Goal: Transaction & Acquisition: Download file/media

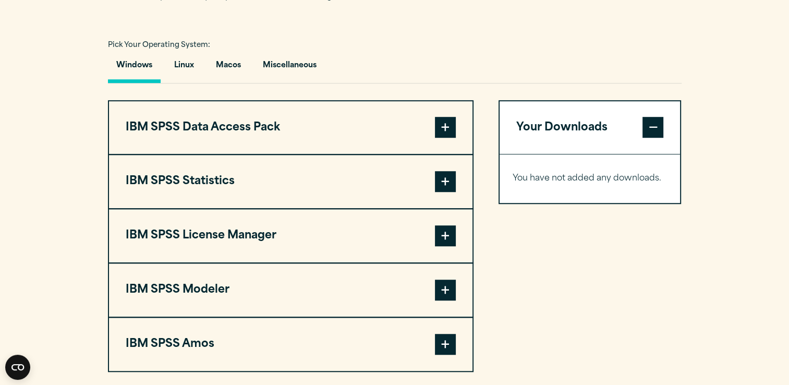
scroll to position [730, 0]
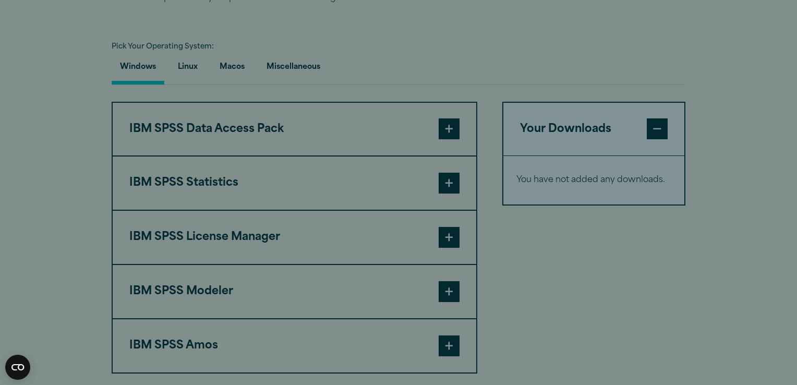
click at [446, 113] on form "SPSS Newsletter Complete the form below to receive our quarterly newsletter. Fi…" at bounding box center [394, 184] width 451 height 274
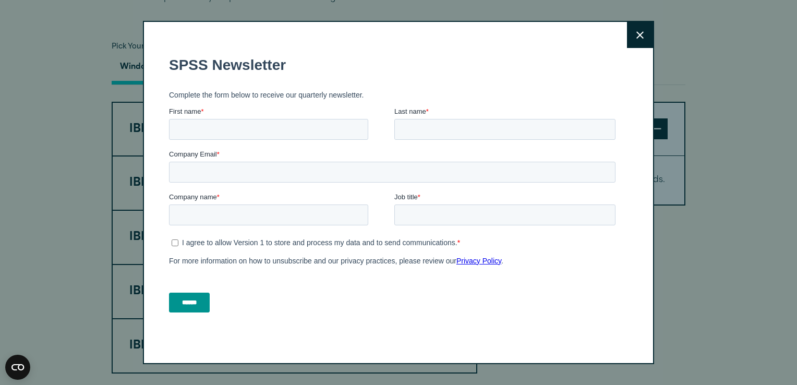
click at [640, 31] on button "Close" at bounding box center [640, 35] width 26 height 26
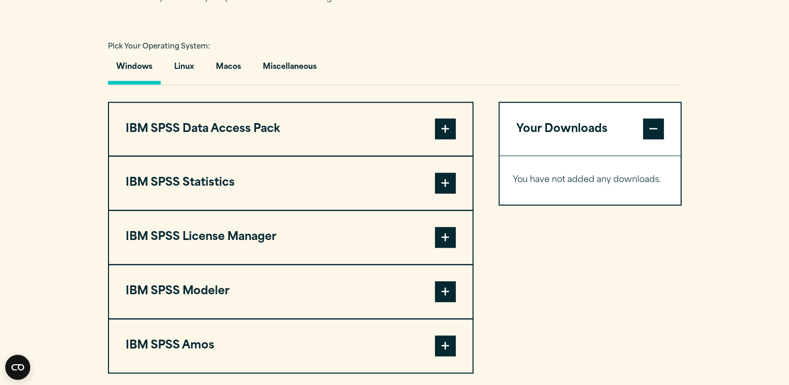
click at [445, 124] on span at bounding box center [445, 128] width 21 height 21
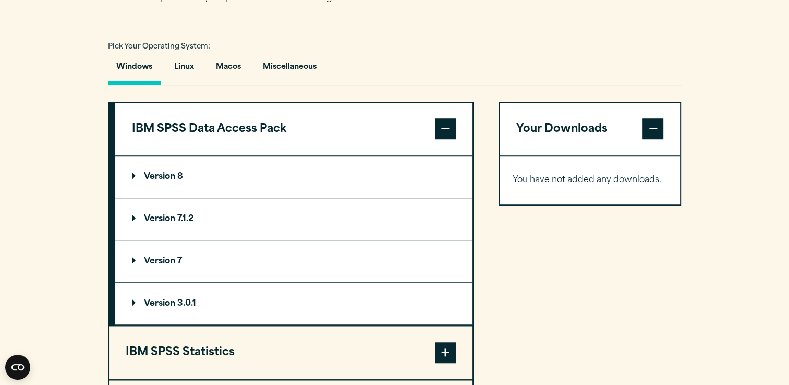
click at [437, 120] on span at bounding box center [445, 128] width 21 height 21
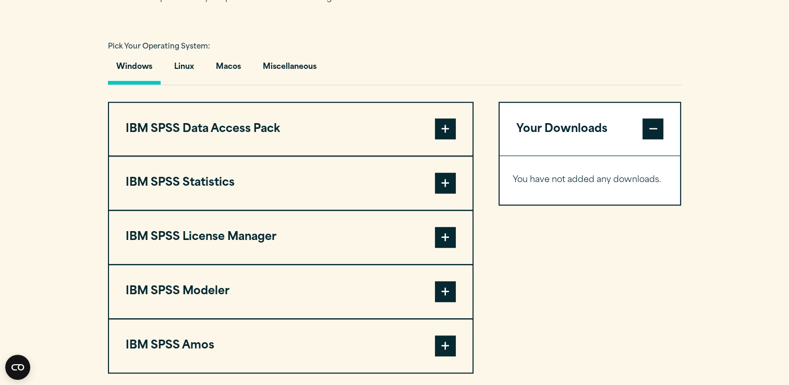
click at [444, 183] on span at bounding box center [445, 183] width 21 height 21
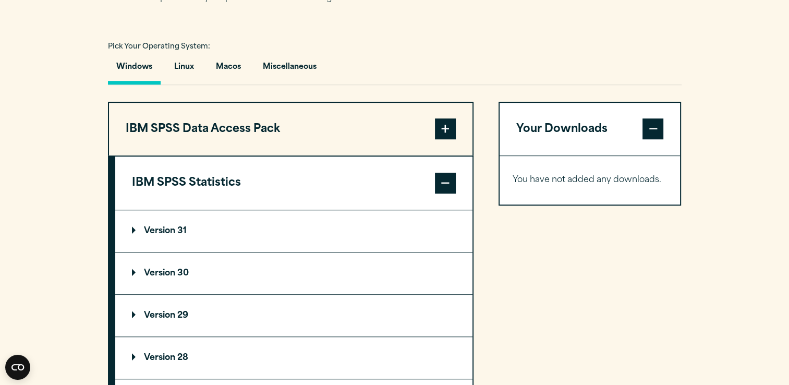
click at [444, 183] on span at bounding box center [445, 183] width 21 height 21
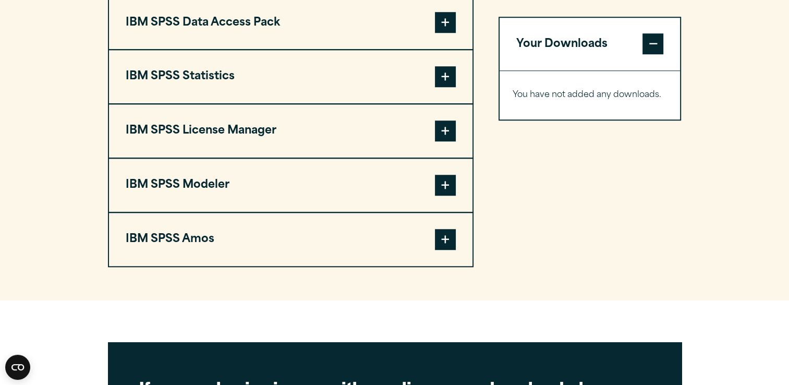
scroll to position [839, 0]
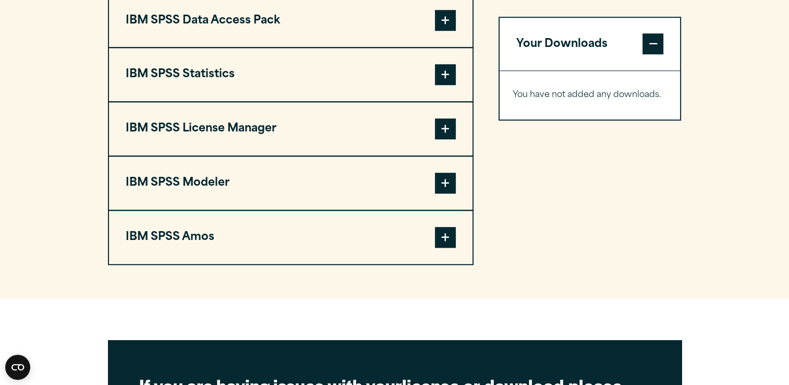
click at [444, 128] on span at bounding box center [445, 128] width 21 height 21
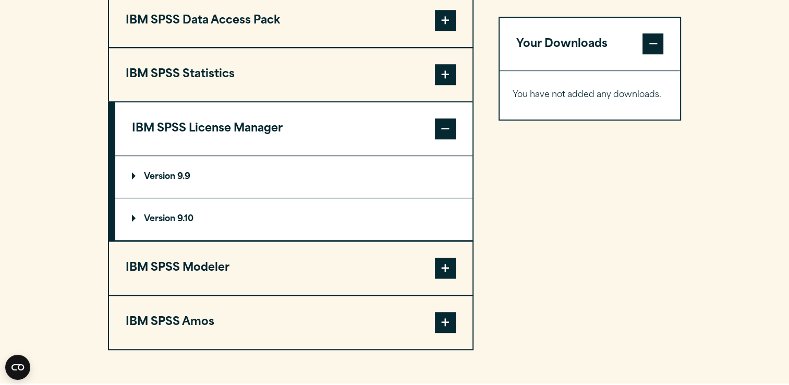
click at [444, 128] on span at bounding box center [445, 128] width 21 height 21
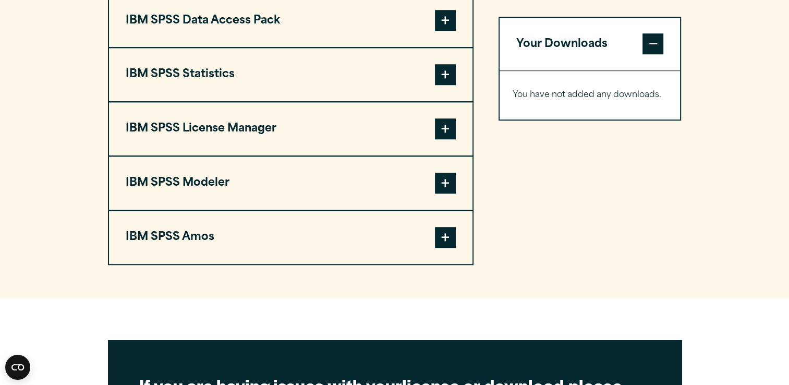
click at [444, 178] on span at bounding box center [445, 183] width 21 height 21
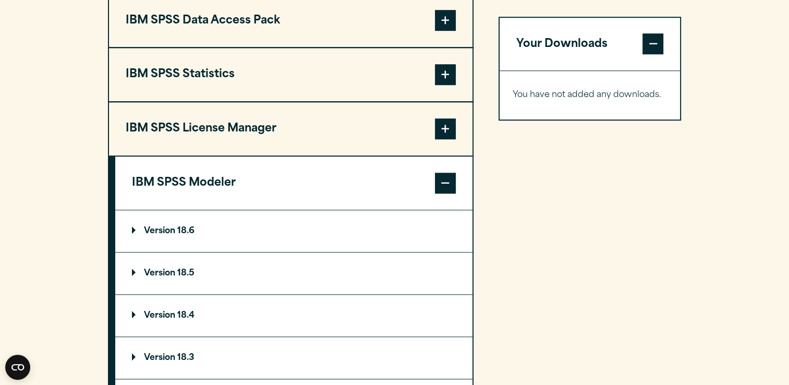
click at [444, 178] on span at bounding box center [445, 183] width 21 height 21
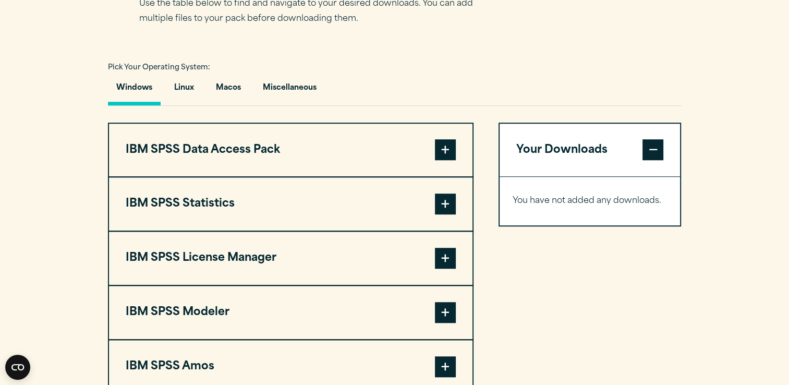
scroll to position [710, 0]
click at [451, 149] on span at bounding box center [445, 149] width 21 height 21
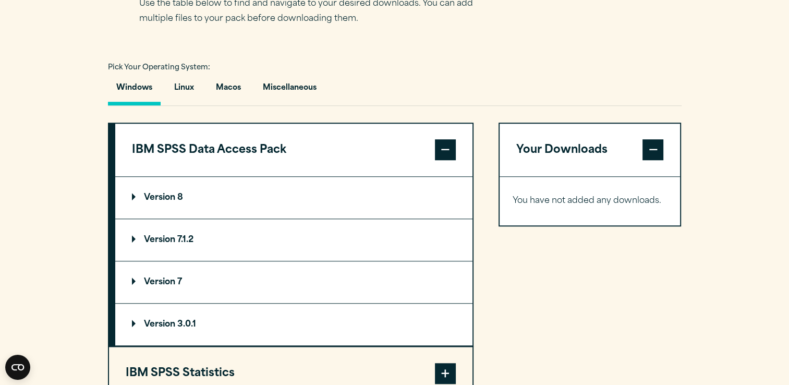
click at [173, 200] on p "Version 8" at bounding box center [157, 198] width 51 height 8
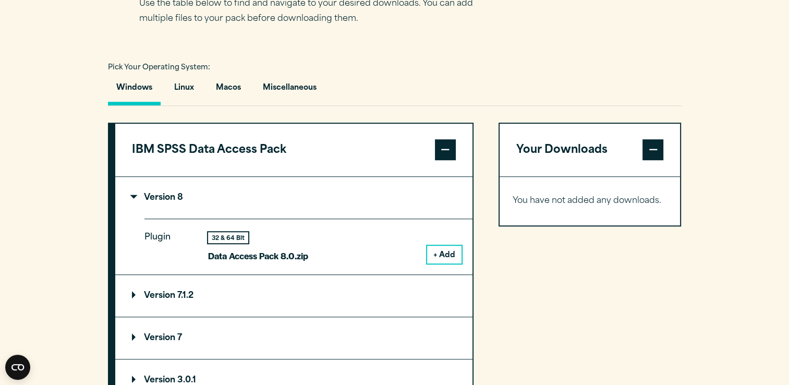
click at [453, 254] on button "+ Add" at bounding box center [444, 255] width 34 height 18
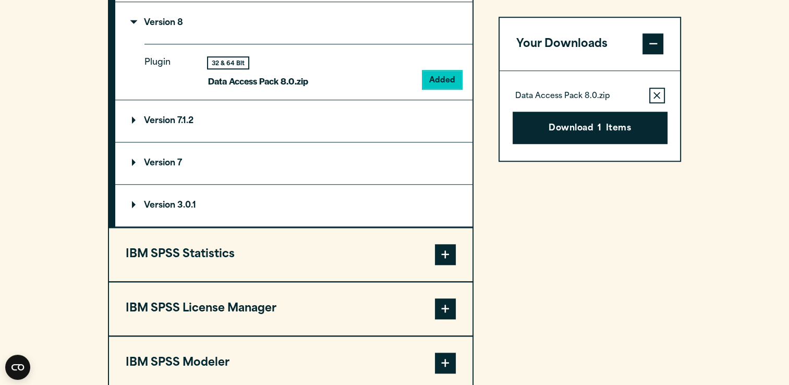
scroll to position [885, 0]
click at [445, 248] on span at bounding box center [445, 254] width 21 height 21
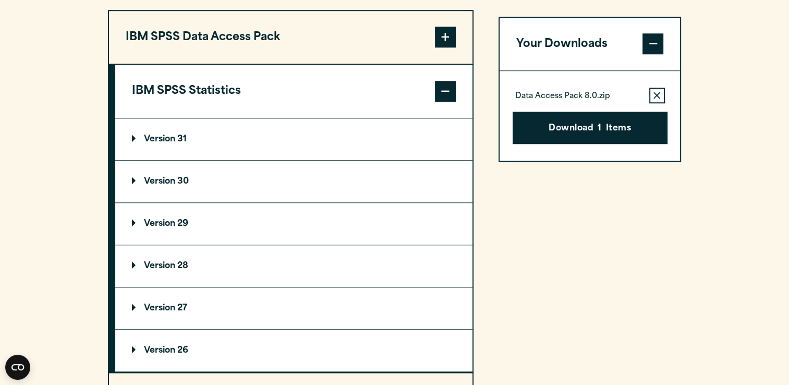
scroll to position [814, 0]
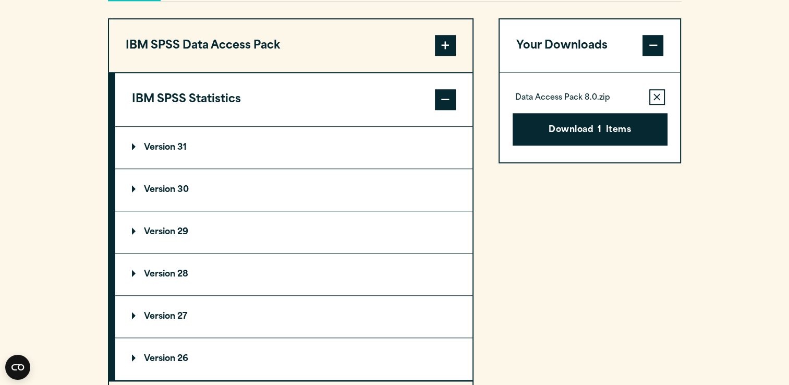
click at [177, 140] on summary "Version 31" at bounding box center [293, 148] width 357 height 42
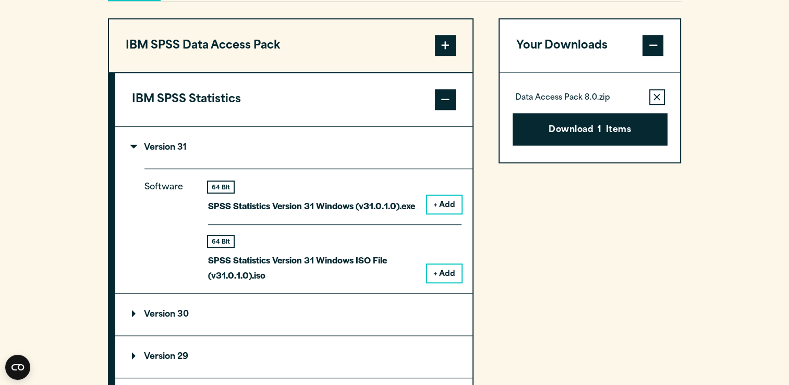
click at [442, 203] on button "+ Add" at bounding box center [444, 205] width 34 height 18
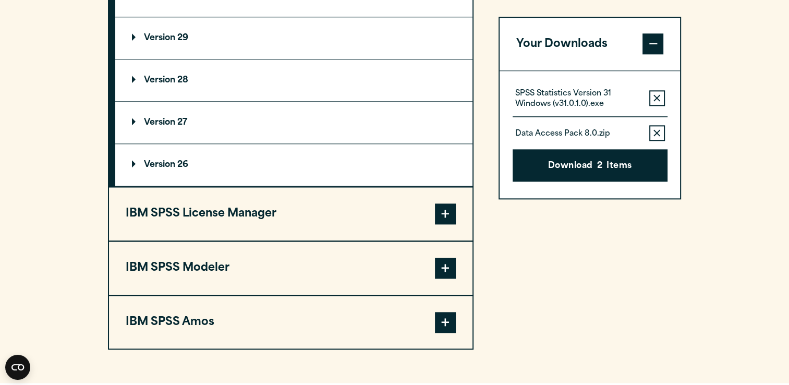
click at [446, 203] on span at bounding box center [445, 213] width 21 height 21
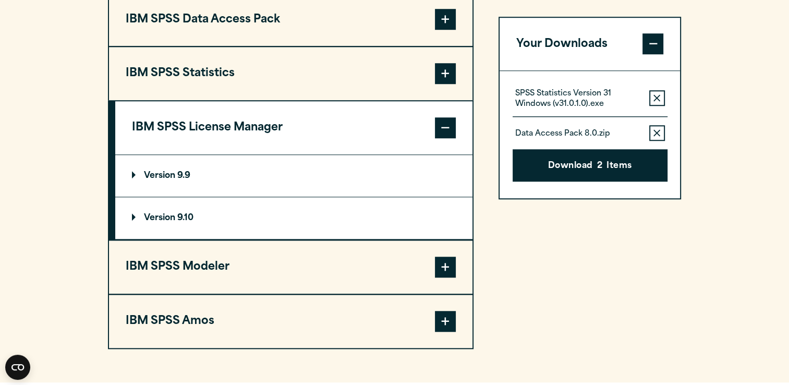
scroll to position [836, 0]
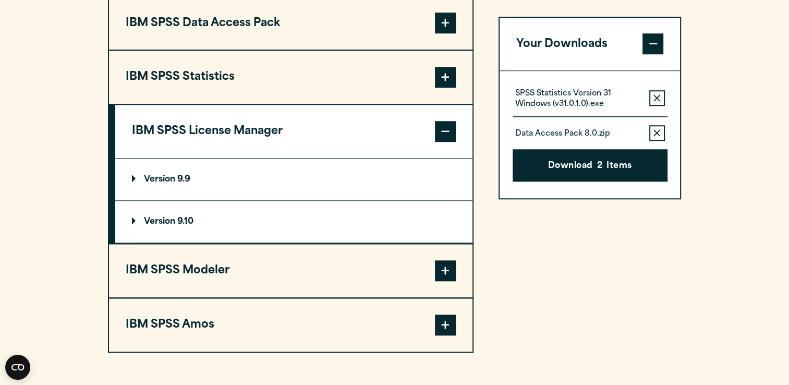
click at [172, 181] on p "Version 9.9" at bounding box center [161, 179] width 58 height 8
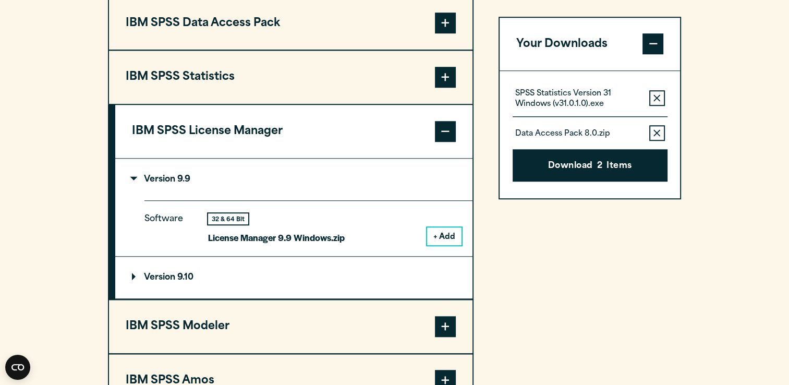
click at [449, 229] on button "+ Add" at bounding box center [444, 236] width 34 height 18
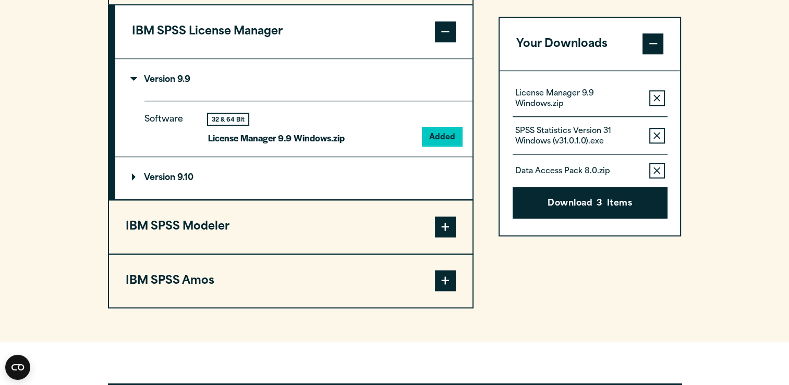
scroll to position [937, 0]
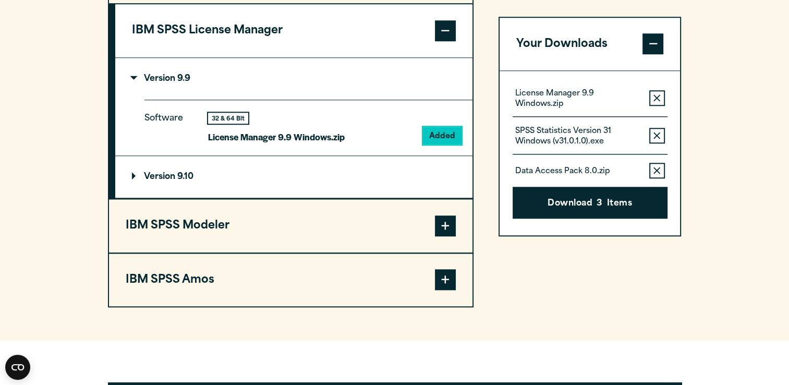
drag, startPoint x: 449, startPoint y: 229, endPoint x: 444, endPoint y: 222, distance: 8.0
click at [444, 222] on span at bounding box center [445, 225] width 21 height 21
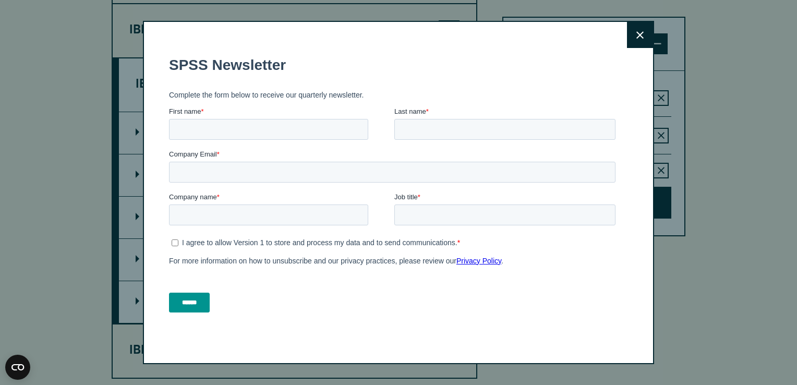
click at [627, 38] on button "Close" at bounding box center [640, 35] width 26 height 26
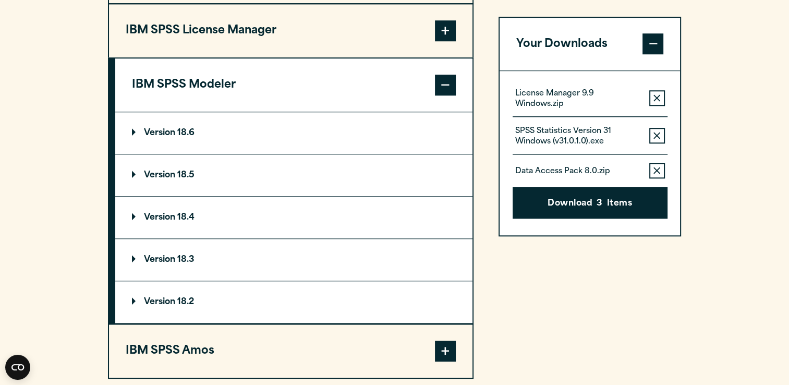
click at [166, 133] on p "Version 18.6" at bounding box center [163, 133] width 63 height 8
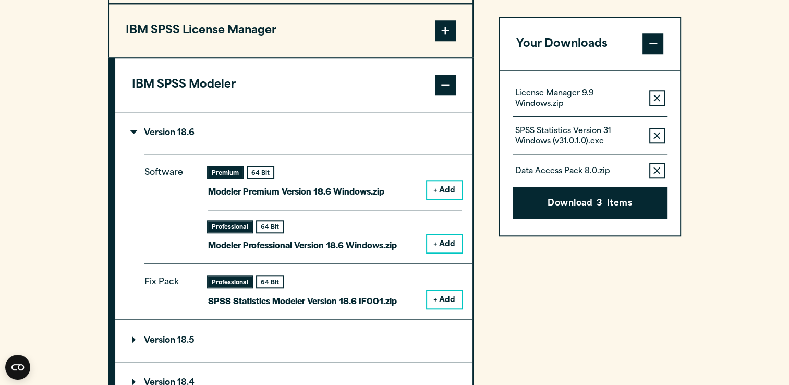
click at [449, 187] on button "+ Add" at bounding box center [444, 190] width 34 height 18
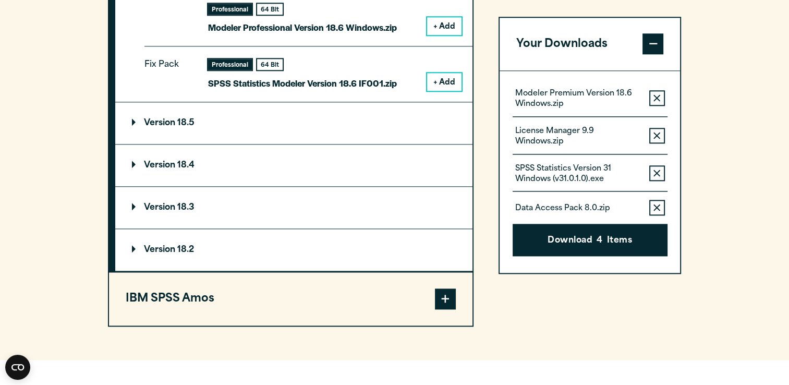
click at [449, 290] on span at bounding box center [445, 299] width 21 height 21
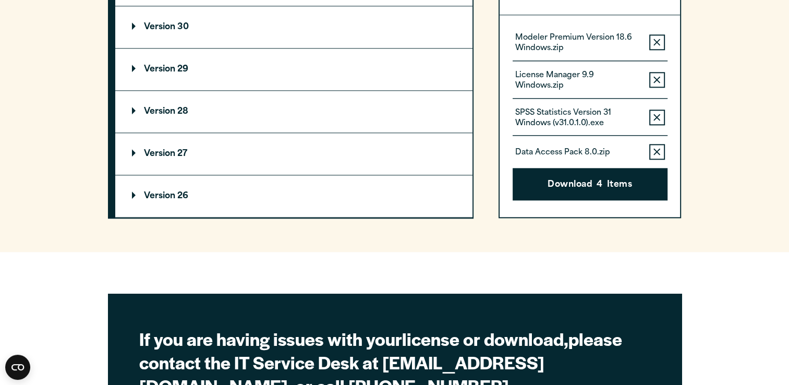
scroll to position [1006, 0]
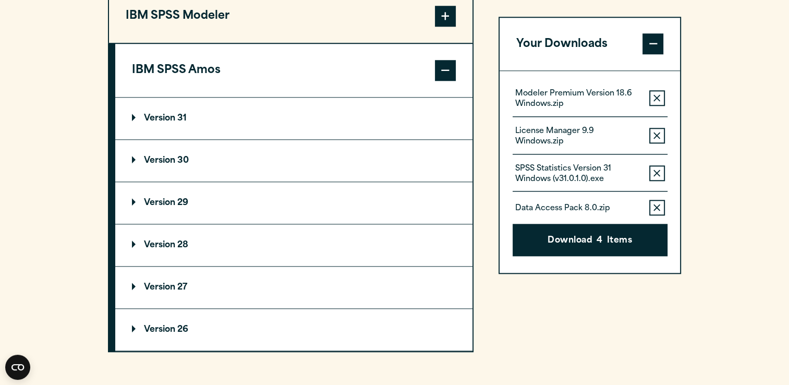
click at [158, 110] on summary "Version 31" at bounding box center [293, 119] width 357 height 42
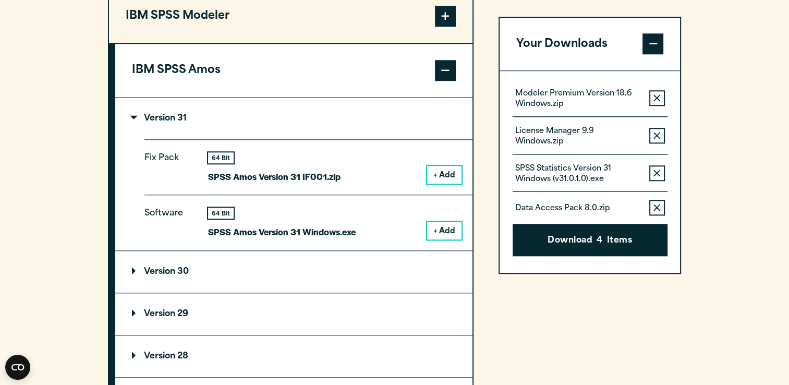
click at [444, 176] on button "+ Add" at bounding box center [444, 175] width 34 height 18
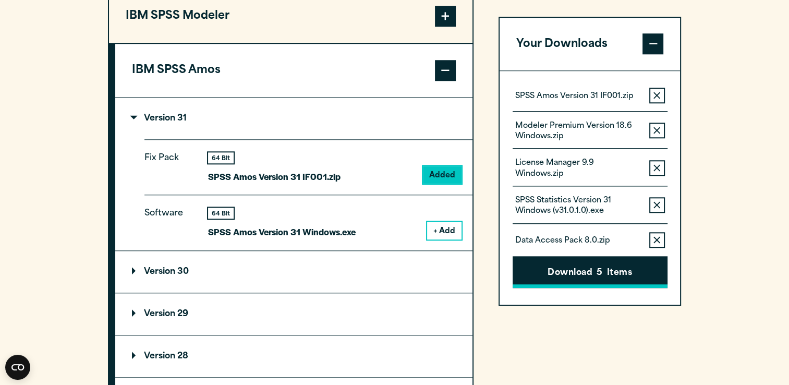
click at [591, 273] on button "Download 5 Items" at bounding box center [590, 272] width 155 height 32
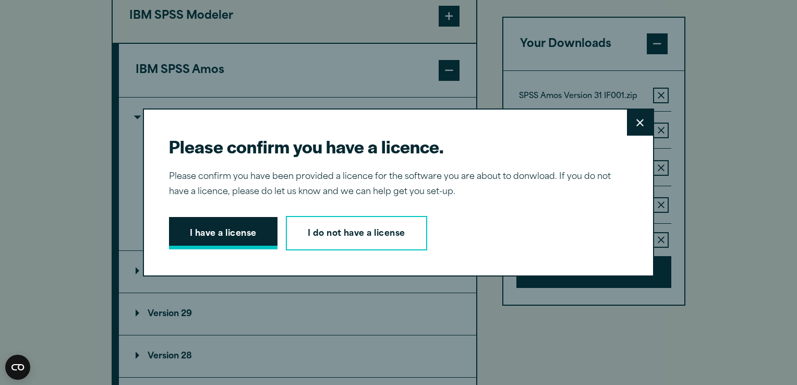
click at [242, 238] on button "I have a license" at bounding box center [223, 233] width 109 height 32
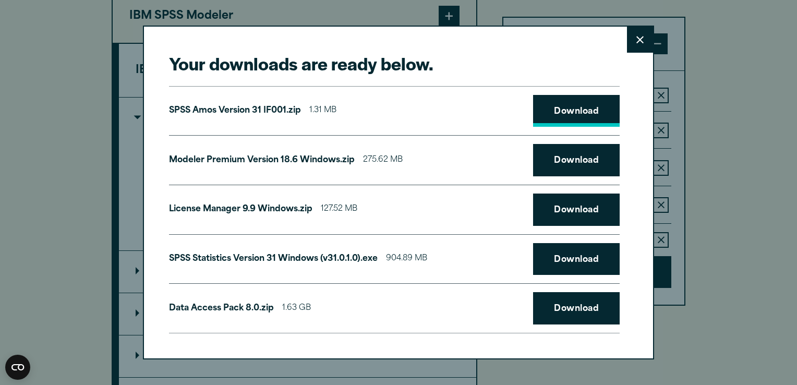
click at [566, 99] on link "Download" at bounding box center [576, 111] width 87 height 32
click at [568, 152] on link "Download" at bounding box center [576, 160] width 87 height 32
click at [543, 207] on link "Download" at bounding box center [576, 210] width 87 height 32
click at [547, 260] on link "Download" at bounding box center [576, 259] width 87 height 32
click at [546, 316] on link "Download" at bounding box center [576, 308] width 87 height 32
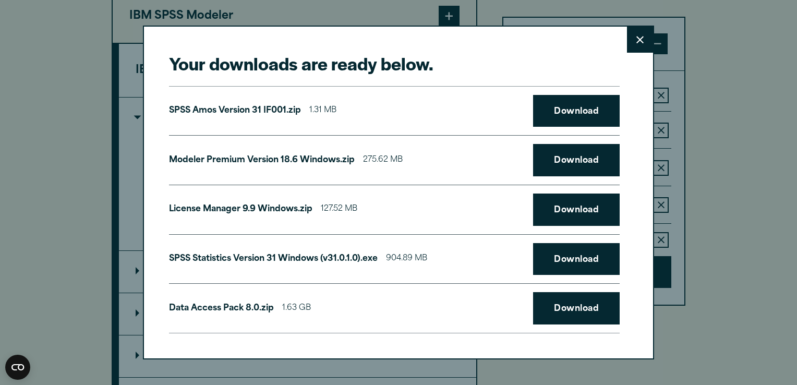
click at [636, 42] on icon at bounding box center [639, 39] width 7 height 7
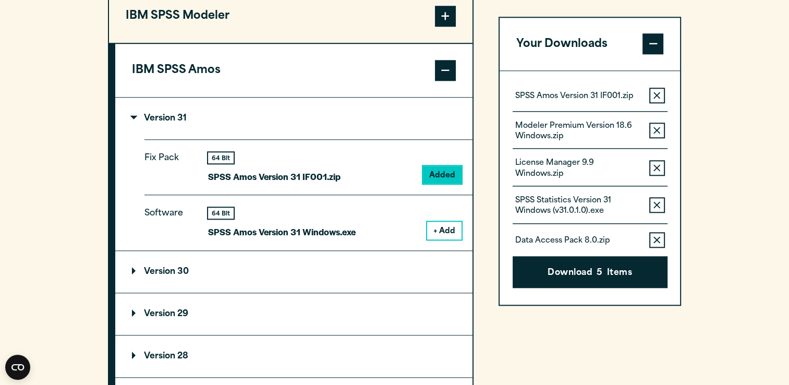
click at [444, 66] on span at bounding box center [445, 70] width 21 height 21
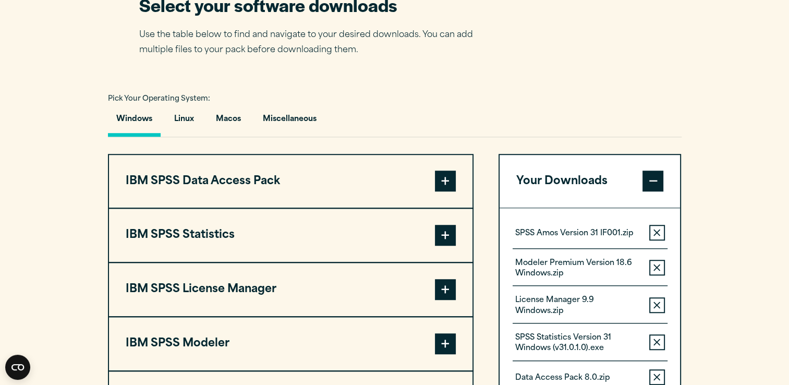
scroll to position [686, 0]
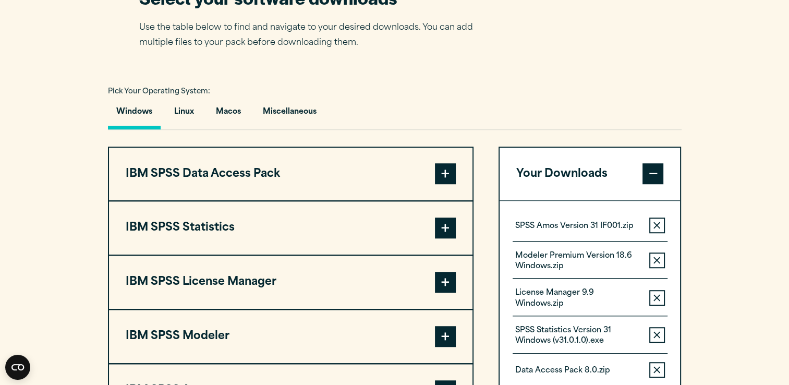
click at [448, 228] on span at bounding box center [445, 228] width 21 height 21
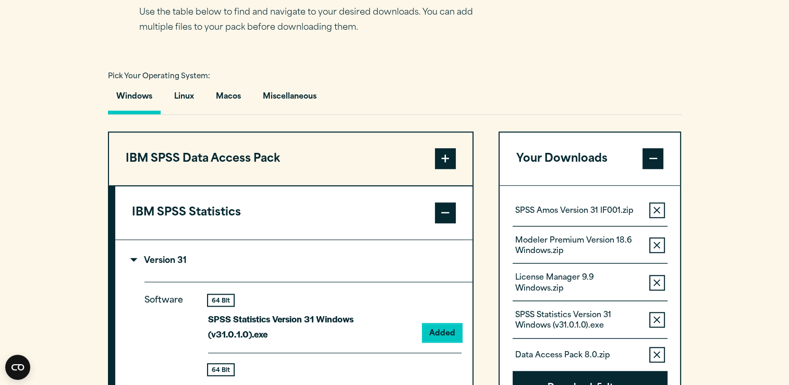
scroll to position [821, 0]
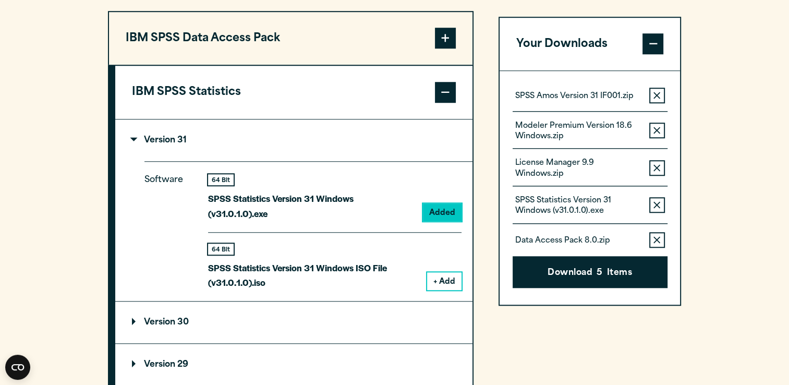
click at [657, 91] on button "Remove this item from your software download list" at bounding box center [658, 96] width 16 height 16
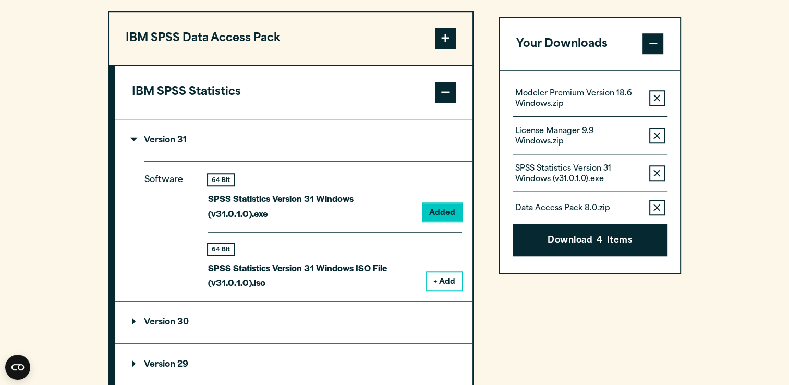
click at [657, 91] on button "Remove this item from your software download list" at bounding box center [658, 99] width 16 height 16
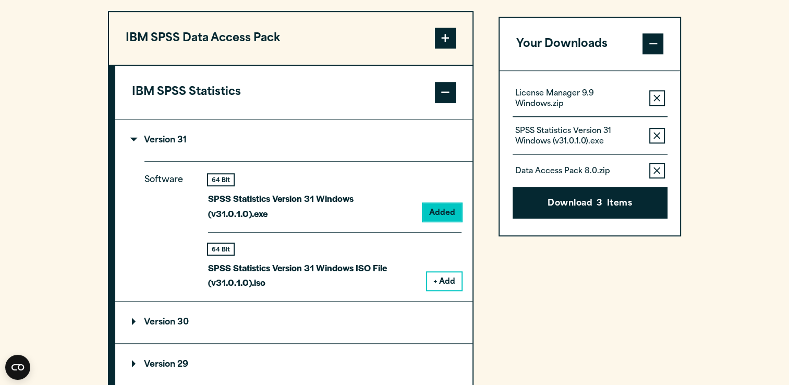
click at [657, 91] on button "Remove this item from your software download list" at bounding box center [658, 99] width 16 height 16
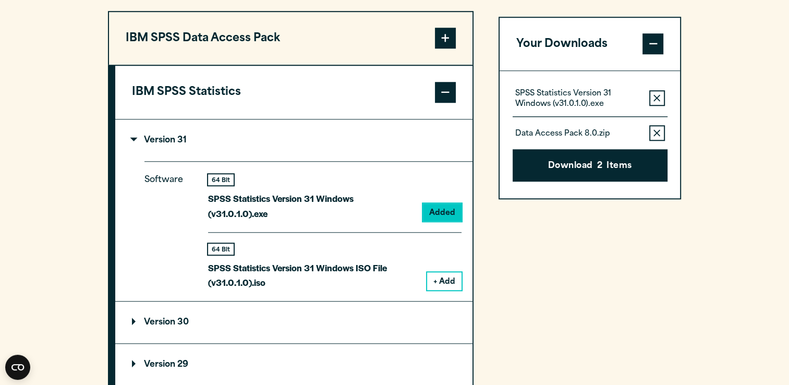
click at [653, 137] on button "Remove this item from your software download list" at bounding box center [658, 134] width 16 height 16
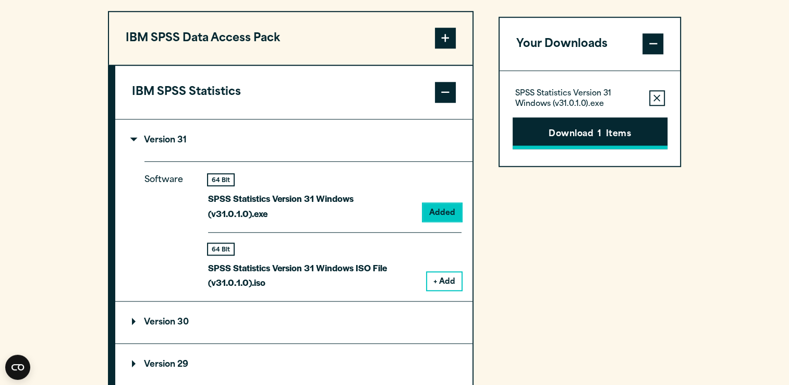
click at [623, 145] on button "Download 1 Items" at bounding box center [590, 133] width 155 height 32
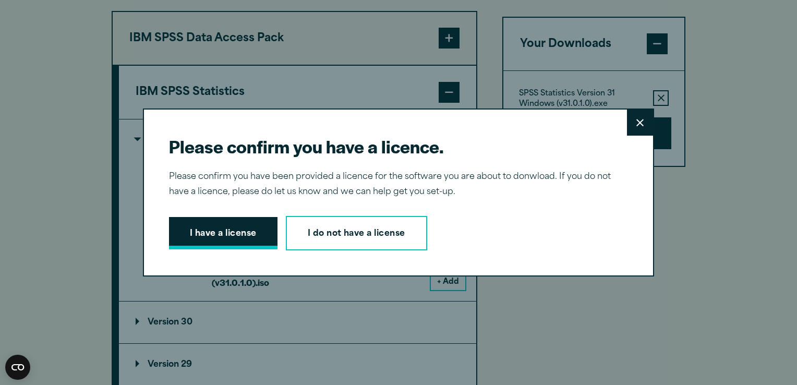
click at [225, 233] on button "I have a license" at bounding box center [223, 233] width 109 height 32
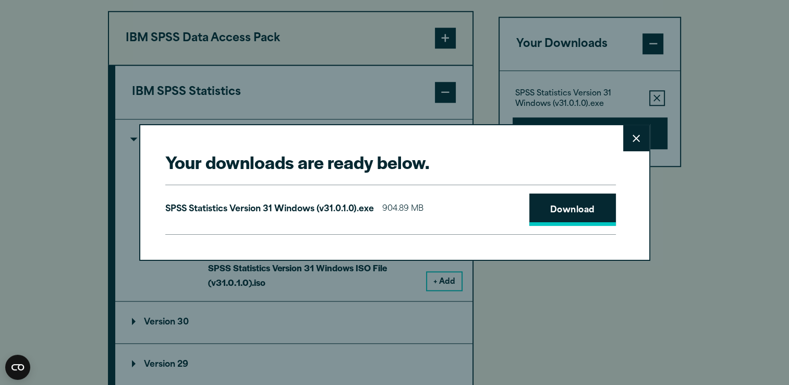
click at [583, 212] on link "Download" at bounding box center [573, 210] width 87 height 32
click at [774, 75] on div "Your downloads are ready below. Close SPSS Statistics Version 31 Windows (v31.0…" at bounding box center [394, 192] width 789 height 385
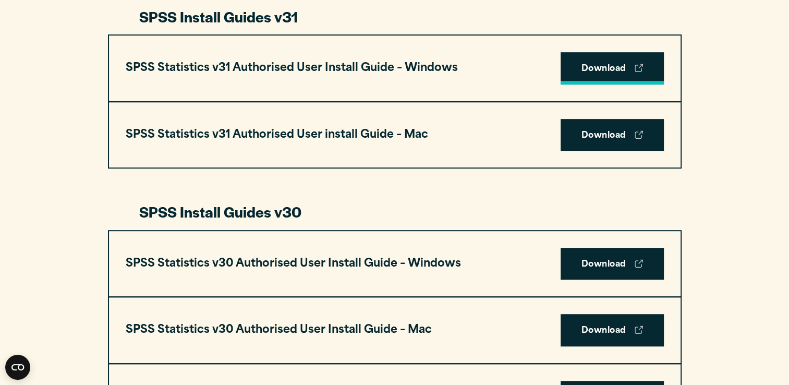
click at [585, 64] on link "Download" at bounding box center [612, 68] width 103 height 32
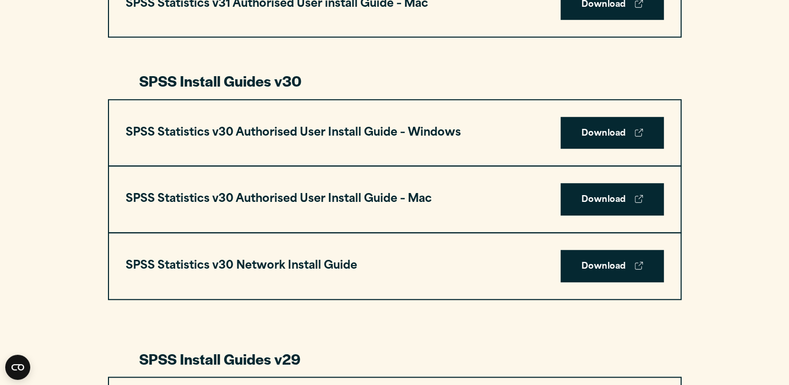
scroll to position [707, 0]
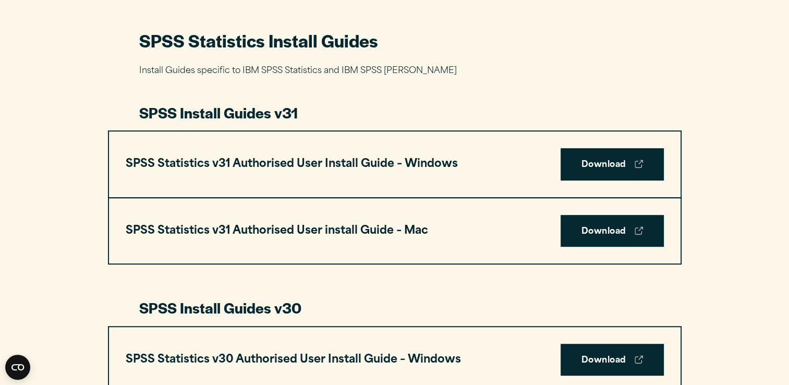
scroll to position [490, 0]
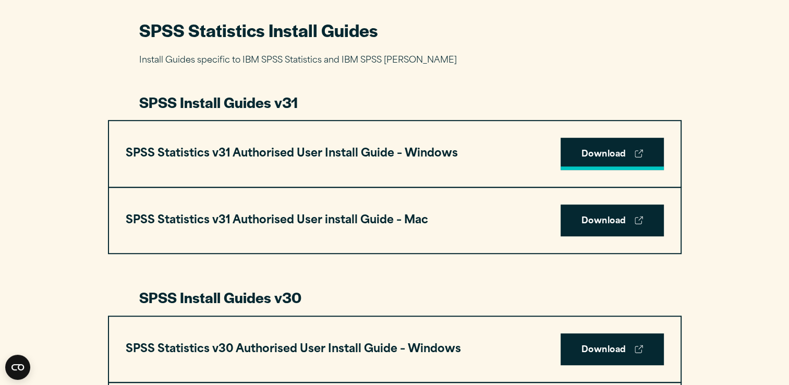
click at [593, 152] on link "Download" at bounding box center [612, 154] width 103 height 32
